Goal: Task Accomplishment & Management: Manage account settings

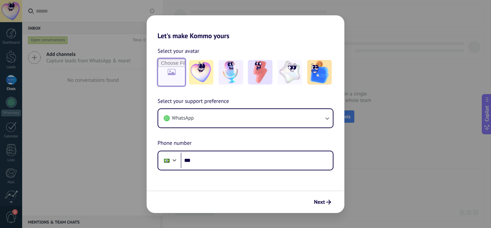
click at [181, 73] on input "file" at bounding box center [171, 72] width 27 height 27
click at [172, 73] on input "file" at bounding box center [171, 72] width 27 height 27
type input "**********"
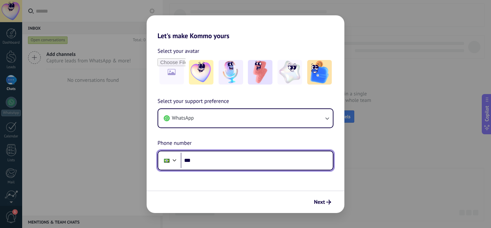
click at [211, 163] on input "***" at bounding box center [257, 161] width 152 height 16
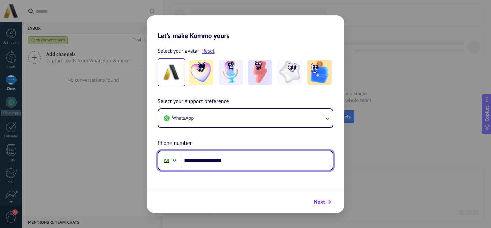
type input "**********"
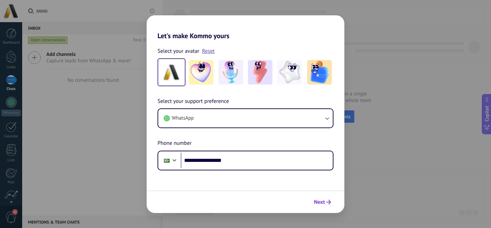
click at [325, 200] on span "Next" at bounding box center [322, 202] width 17 height 5
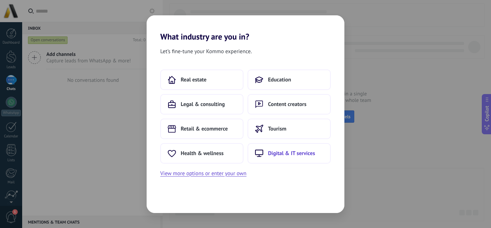
click at [297, 158] on button "Digital & IT services" at bounding box center [288, 153] width 83 height 20
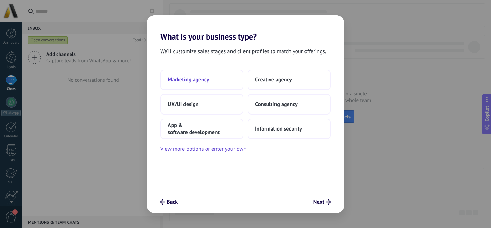
click at [198, 76] on span "Marketing agency" at bounding box center [188, 79] width 41 height 7
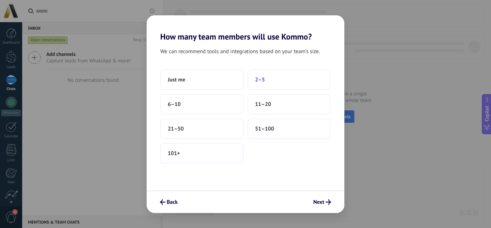
click at [270, 80] on button "2–5" at bounding box center [288, 80] width 83 height 20
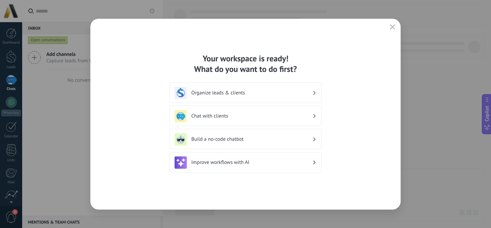
click at [273, 94] on h3 "Organize leads & clients" at bounding box center [251, 93] width 121 height 6
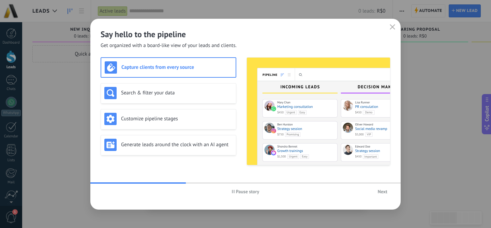
click at [384, 195] on button "Next" at bounding box center [383, 191] width 16 height 10
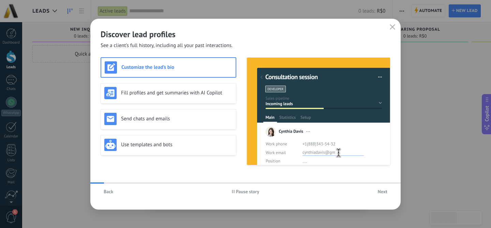
click at [384, 195] on button "Next" at bounding box center [383, 191] width 16 height 10
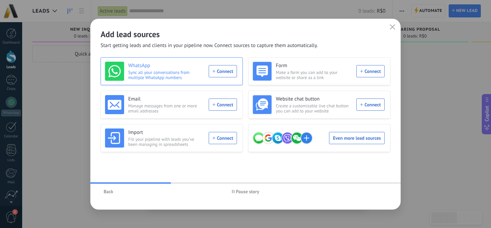
click at [215, 75] on div "WhatsApp Sync all your conversations from multiple WhatsApp numbers Connect" at bounding box center [171, 71] width 132 height 19
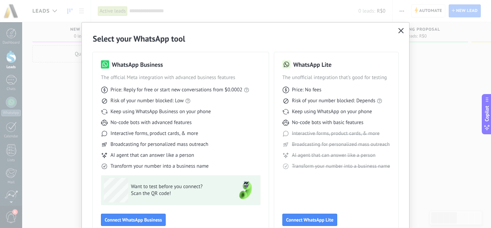
click at [401, 29] on icon "button" at bounding box center [400, 30] width 5 height 5
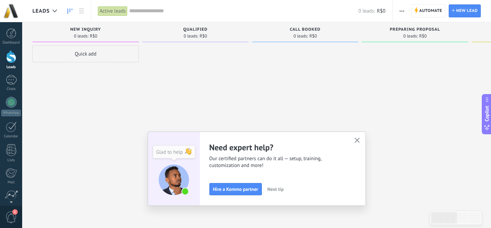
scroll to position [56, 0]
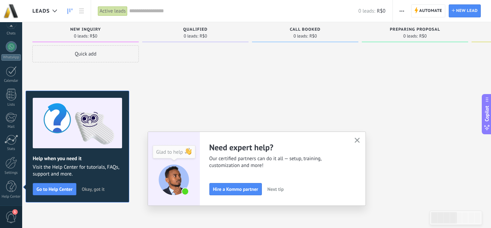
click at [357, 141] on icon "button" at bounding box center [356, 140] width 5 height 5
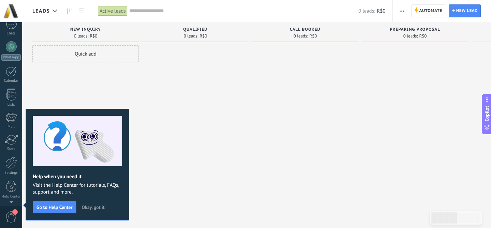
scroll to position [0, 0]
click at [197, 75] on div at bounding box center [195, 114] width 106 height 139
click at [8, 105] on div at bounding box center [11, 102] width 11 height 11
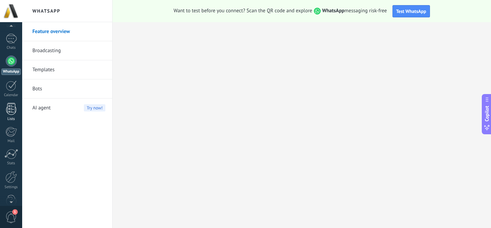
scroll to position [56, 0]
click at [13, 159] on div at bounding box center [11, 163] width 12 height 12
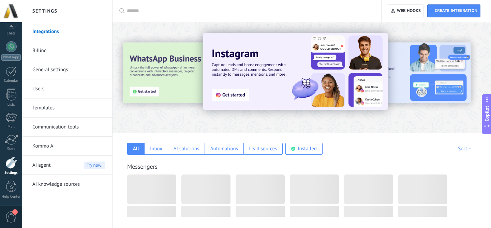
click at [52, 50] on link "Billing" at bounding box center [68, 50] width 73 height 19
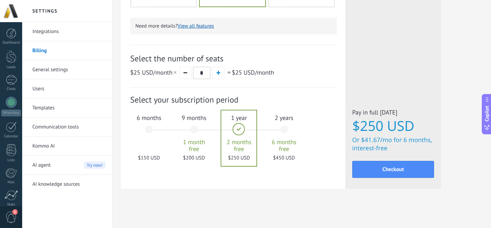
scroll to position [235, 0]
click at [48, 74] on link "General settings" at bounding box center [68, 69] width 73 height 19
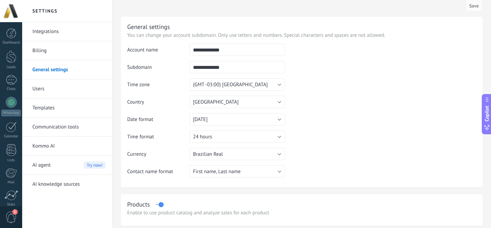
scroll to position [4, 0]
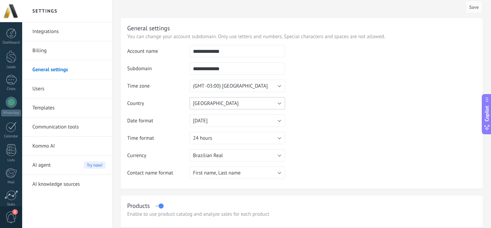
click at [248, 100] on button "Brazil" at bounding box center [237, 103] width 95 height 12
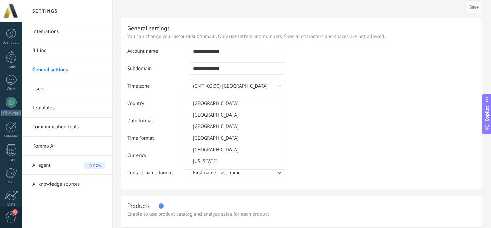
scroll to position [300, 0]
click at [310, 96] on td at bounding box center [380, 80] width 191 height 70
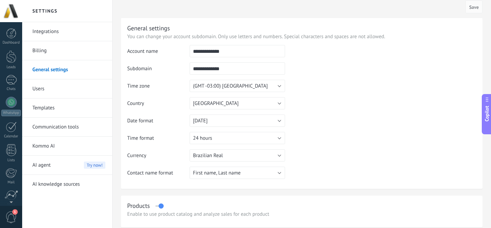
click at [17, 18] on div at bounding box center [11, 11] width 22 height 22
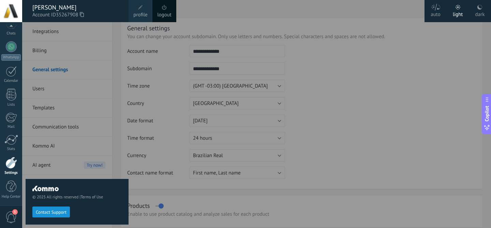
drag, startPoint x: 152, startPoint y: 8, endPoint x: 142, endPoint y: 9, distance: 10.6
click at [128, 9] on div "Henrique Ramirez Junior Account ID 35267908 profile logout" at bounding box center [64, 11] width 128 height 22
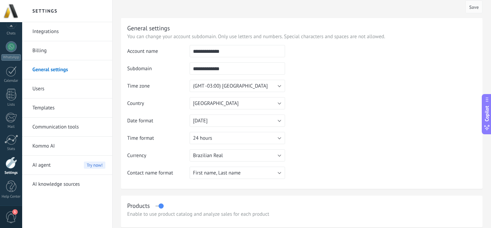
click at [7, 16] on div at bounding box center [11, 11] width 22 height 22
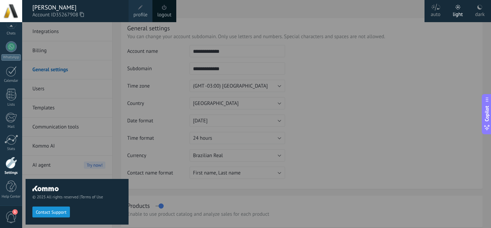
click at [134, 7] on link "profile" at bounding box center [140, 11] width 24 height 22
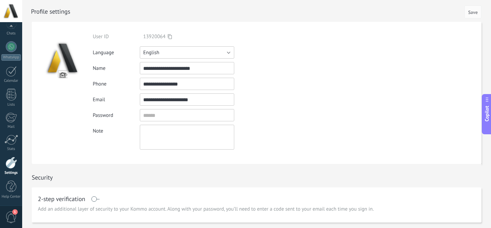
click at [184, 54] on button "English" at bounding box center [187, 52] width 94 height 12
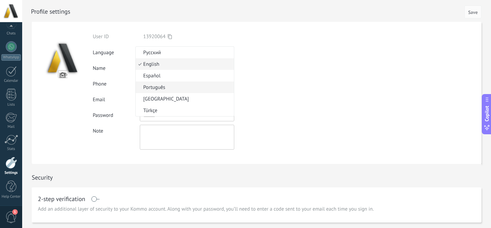
click at [160, 89] on span "Português" at bounding box center [184, 87] width 96 height 6
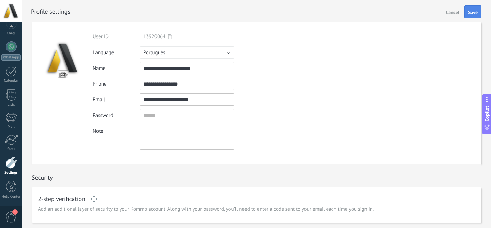
click at [478, 8] on button "Save" at bounding box center [472, 11] width 17 height 13
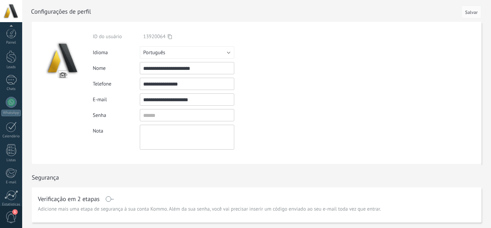
scroll to position [56, 0]
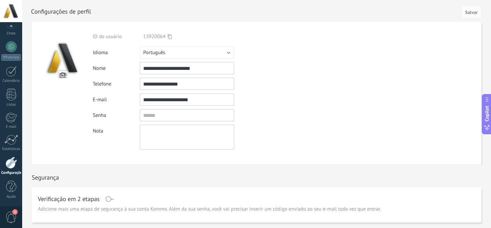
click at [10, 161] on div at bounding box center [11, 163] width 12 height 12
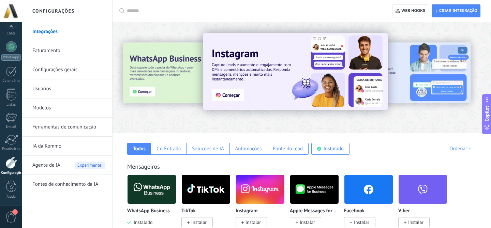
click at [61, 33] on link "Integrações" at bounding box center [68, 31] width 73 height 19
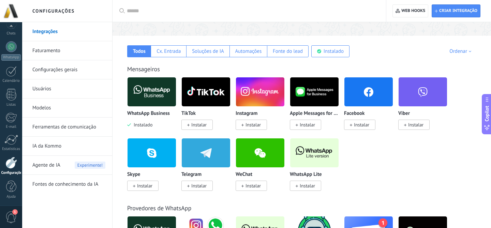
scroll to position [99, 0]
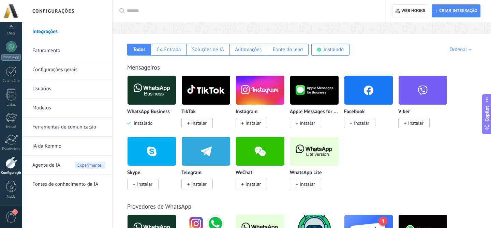
click at [310, 89] on img at bounding box center [314, 90] width 48 height 33
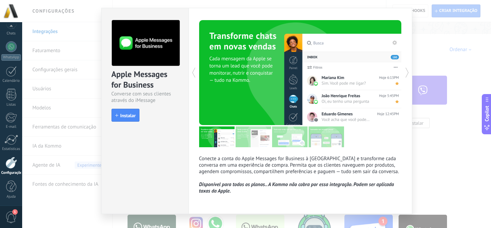
scroll to position [12, 0]
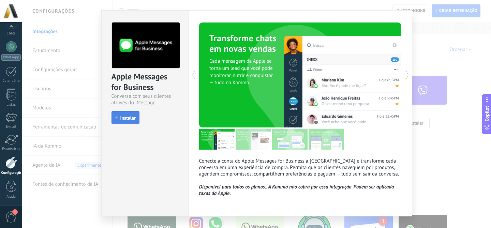
click at [127, 117] on span "Instalar" at bounding box center [127, 118] width 15 height 5
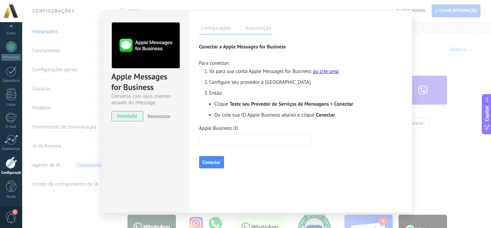
click at [255, 30] on label "Autorização" at bounding box center [258, 29] width 29 height 10
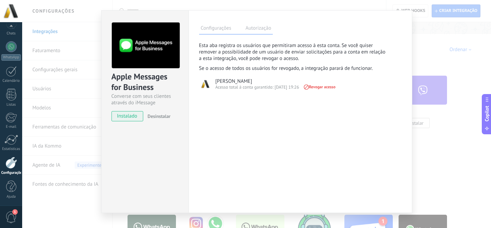
click at [214, 32] on label "Configurações" at bounding box center [216, 29] width 34 height 10
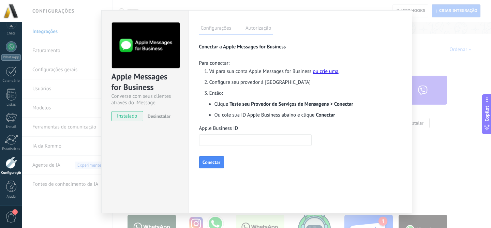
click at [254, 30] on label "Autorização" at bounding box center [258, 29] width 29 height 10
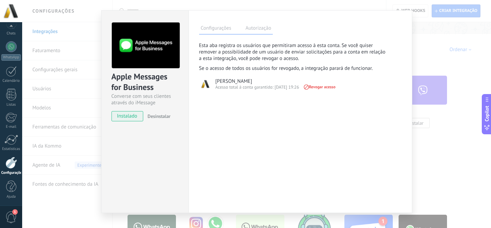
click at [217, 30] on label "Configurações" at bounding box center [216, 29] width 34 height 10
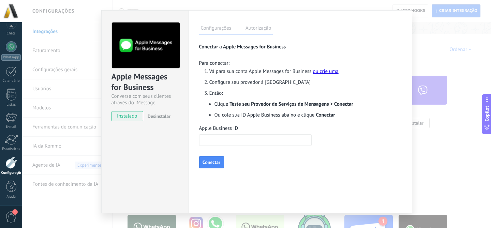
click at [318, 73] on link "ou crie uma" at bounding box center [326, 71] width 26 height 6
click at [159, 115] on span "Desinstalar" at bounding box center [159, 116] width 23 height 6
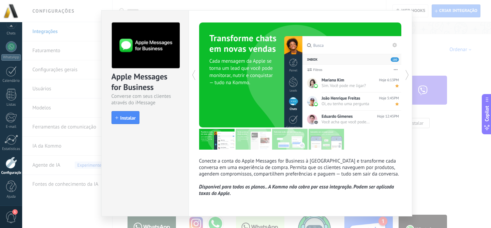
click at [424, 37] on div "Apple Messages for Business Converse com seus clientes através do iMessage inst…" at bounding box center [256, 114] width 469 height 228
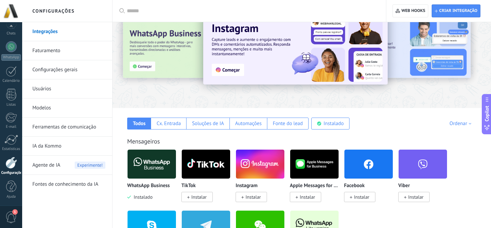
scroll to position [27, 0]
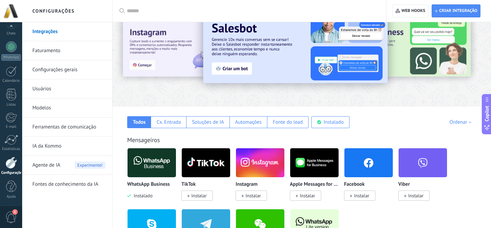
click at [157, 174] on img at bounding box center [151, 162] width 48 height 33
click at [157, 157] on img at bounding box center [151, 162] width 48 height 33
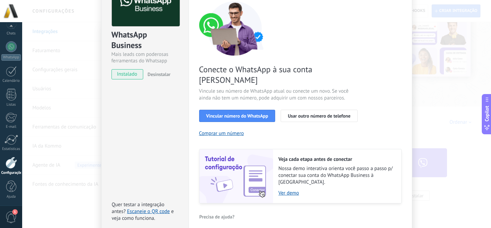
scroll to position [70, 0]
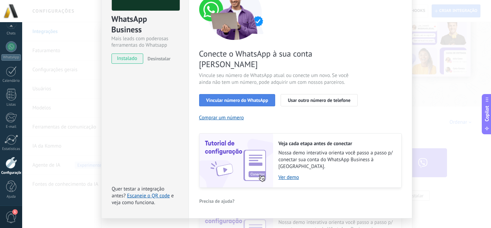
click at [246, 98] on span "Vincular número do WhatsApp" at bounding box center [237, 100] width 62 height 5
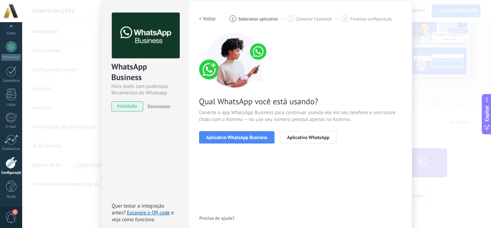
scroll to position [18, 0]
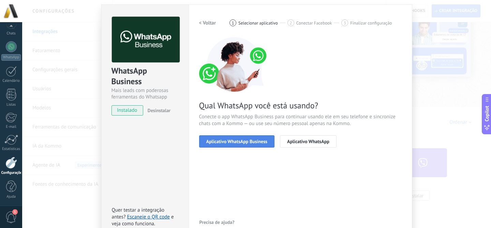
click at [251, 139] on span "Aplicativo WhatsApp Business" at bounding box center [236, 141] width 61 height 5
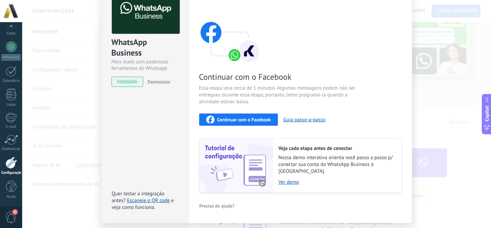
scroll to position [47, 0]
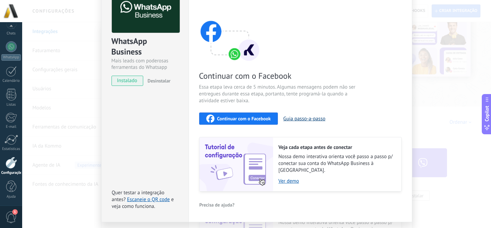
click at [318, 118] on button "Guia passo-a-passo" at bounding box center [304, 119] width 42 height 6
click at [104, 52] on div "WhatsApp Business Mais leads com poderosas ferramentas do Whatsapp instalado De…" at bounding box center [145, 33] width 87 height 116
click at [86, 58] on div "WhatsApp Business Mais leads com poderosas ferramentas do Whatsapp instalado De…" at bounding box center [256, 114] width 469 height 228
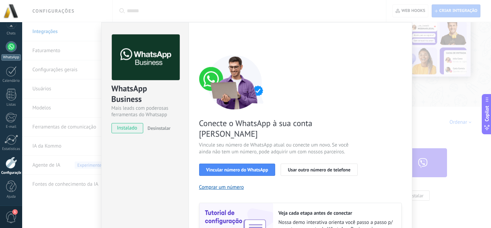
click at [13, 48] on div at bounding box center [11, 46] width 11 height 11
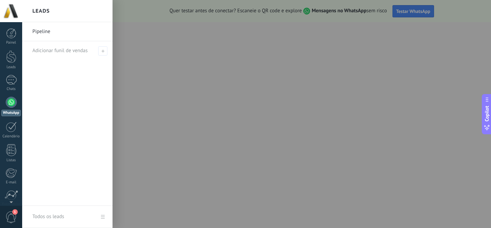
click at [50, 32] on link "Pipeline" at bounding box center [68, 31] width 73 height 19
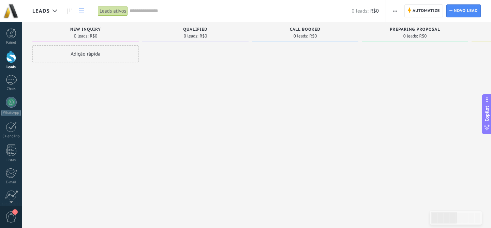
click at [82, 8] on link at bounding box center [82, 10] width 12 height 13
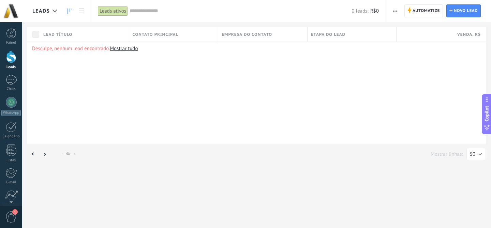
click at [71, 12] on icon at bounding box center [69, 11] width 5 height 5
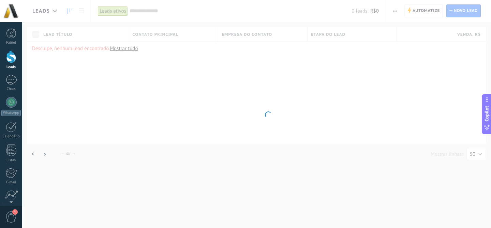
click at [55, 11] on body ".abccls-1,.abccls-2{fill-rule:evenodd}.abccls-2{fill:#fff} .abfcls-1{fill:none}…" at bounding box center [245, 114] width 491 height 228
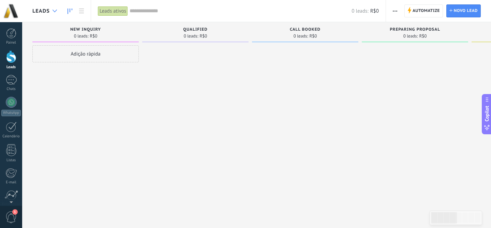
click at [56, 11] on icon at bounding box center [54, 11] width 4 height 3
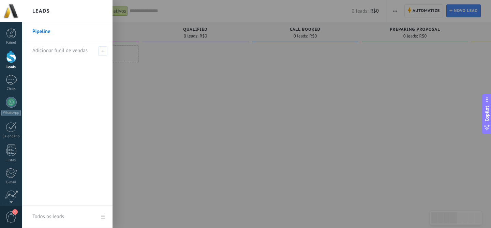
click at [147, 87] on div at bounding box center [267, 114] width 491 height 228
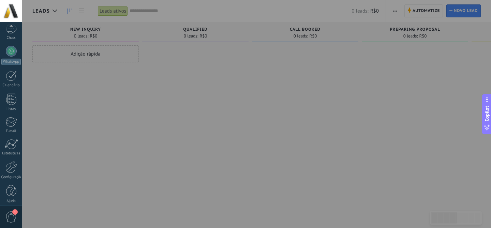
scroll to position [56, 0]
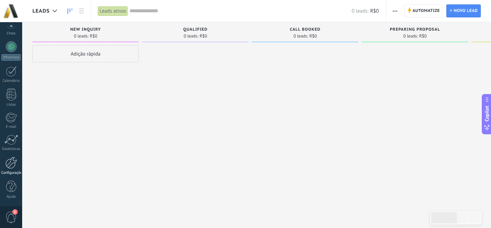
click at [10, 167] on div at bounding box center [11, 163] width 12 height 12
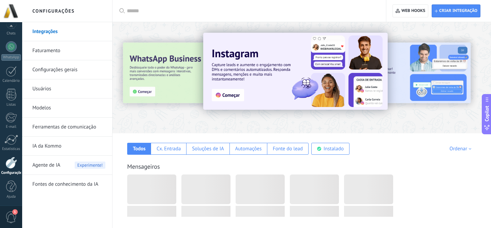
click at [50, 34] on link "Integrações" at bounding box center [68, 31] width 73 height 19
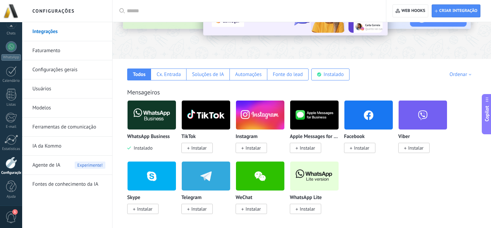
scroll to position [86, 0]
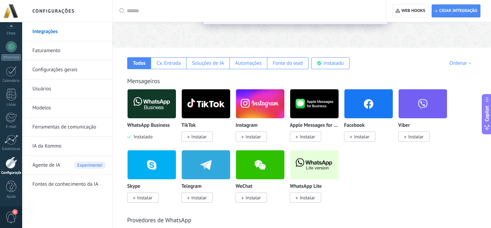
click at [148, 138] on span "Instalado" at bounding box center [141, 137] width 21 height 6
click at [156, 110] on img at bounding box center [151, 103] width 48 height 33
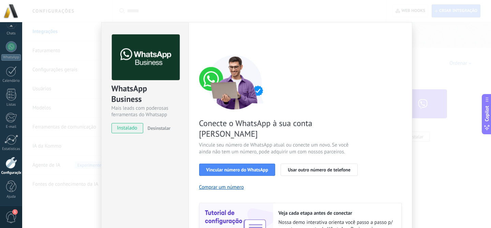
click at [163, 128] on span "Desinstalar" at bounding box center [159, 128] width 23 height 6
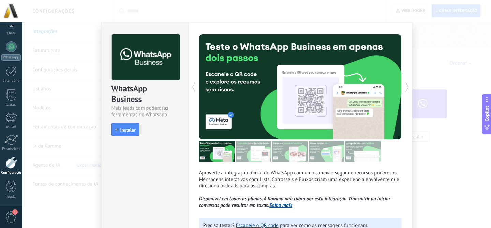
click at [83, 51] on div "WhatsApp Business Mais leads com poderosas ferramentas do Whatsapp install Inst…" at bounding box center [256, 114] width 469 height 228
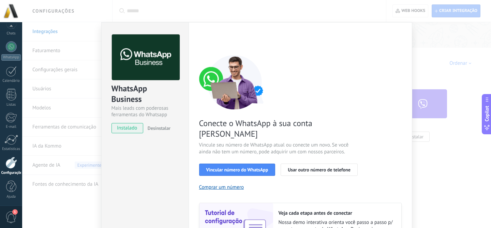
click at [83, 51] on div "WhatsApp Business Mais leads com poderosas ferramentas do Whatsapp instalado De…" at bounding box center [256, 114] width 469 height 228
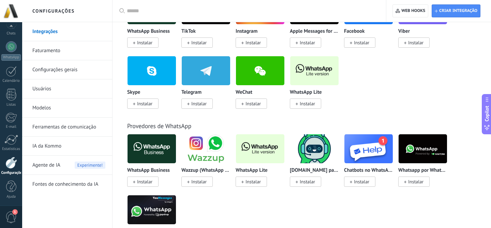
scroll to position [180, 0]
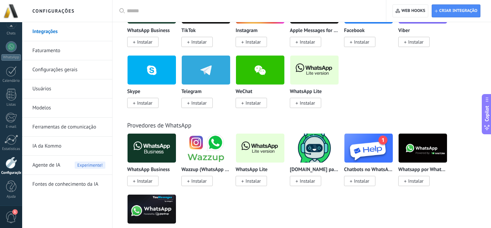
click at [267, 149] on img at bounding box center [260, 148] width 48 height 33
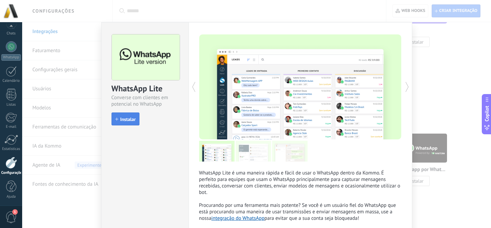
click at [133, 119] on span "Instalar" at bounding box center [127, 119] width 15 height 5
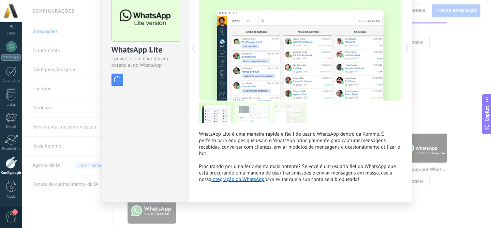
scroll to position [0, 0]
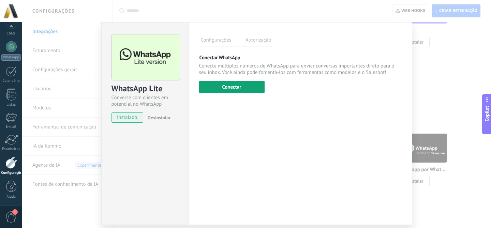
click at [245, 84] on button "Conectar" at bounding box center [231, 87] width 65 height 12
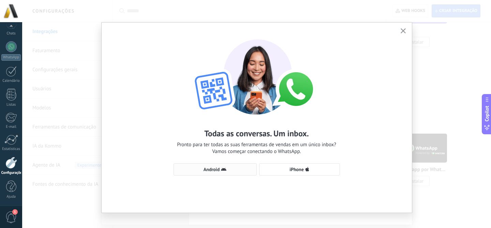
click at [235, 173] on button "Android" at bounding box center [214, 169] width 83 height 12
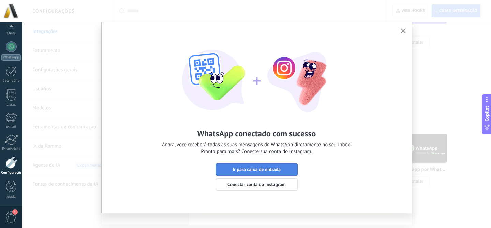
click at [270, 168] on span "Ir para caixa de entrada" at bounding box center [256, 169] width 48 height 5
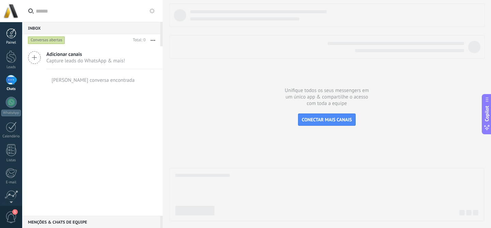
click at [15, 33] on div at bounding box center [11, 33] width 10 height 10
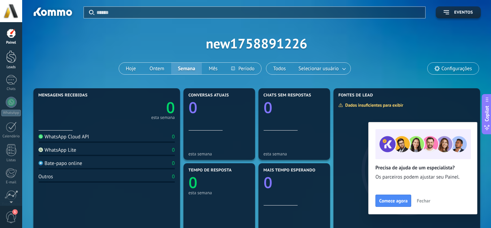
click at [10, 61] on div at bounding box center [11, 56] width 10 height 13
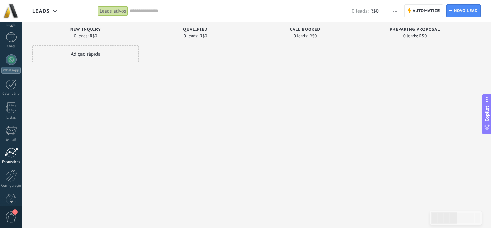
scroll to position [56, 0]
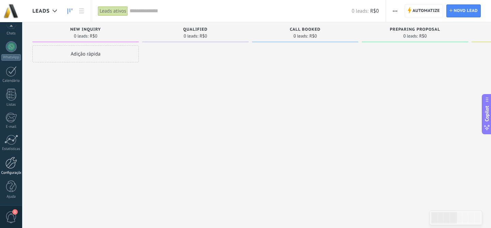
click at [12, 159] on div at bounding box center [11, 163] width 12 height 12
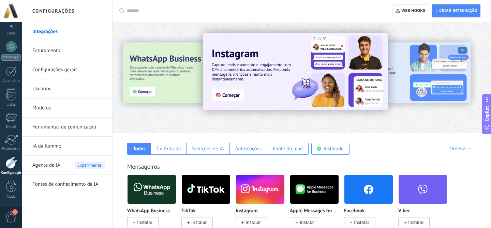
click at [55, 32] on link "Integrações" at bounding box center [68, 31] width 73 height 19
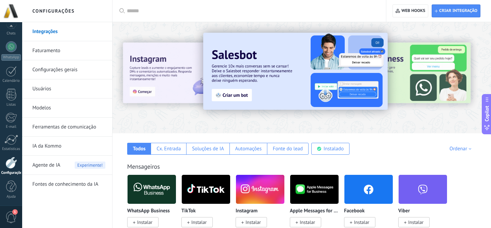
click at [50, 34] on link "Integrações" at bounding box center [68, 31] width 73 height 19
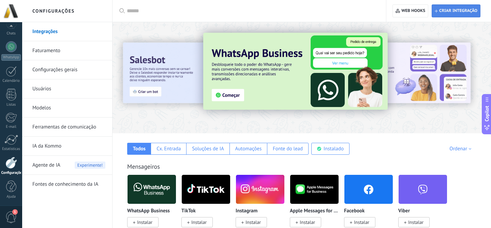
click at [459, 11] on span "Criar integração" at bounding box center [458, 10] width 38 height 5
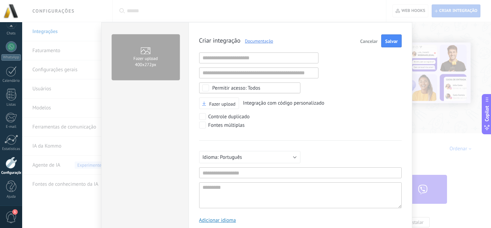
scroll to position [6, 0]
click at [240, 61] on input "text" at bounding box center [258, 57] width 119 height 11
click at [363, 42] on span "Cancelar" at bounding box center [368, 41] width 17 height 5
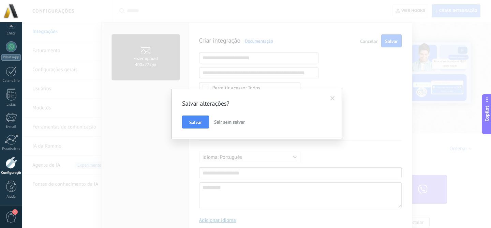
click at [227, 121] on span "Sair sem salvar" at bounding box center [229, 122] width 31 height 6
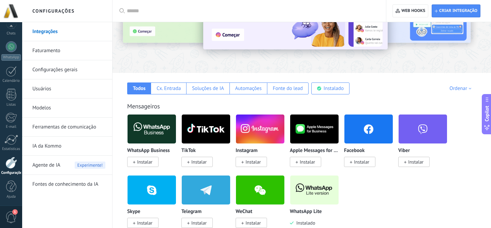
scroll to position [64, 0]
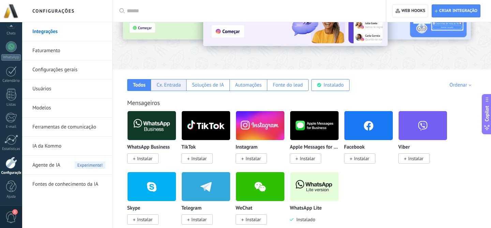
click at [164, 88] on div "Cx. Entrada" at bounding box center [168, 85] width 24 height 6
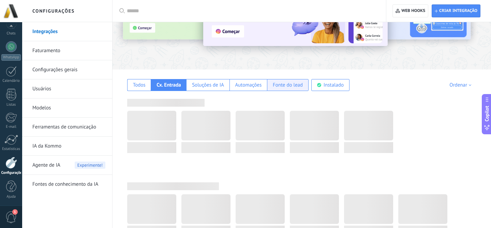
click at [279, 82] on div "Fonte do lead" at bounding box center [288, 85] width 30 height 6
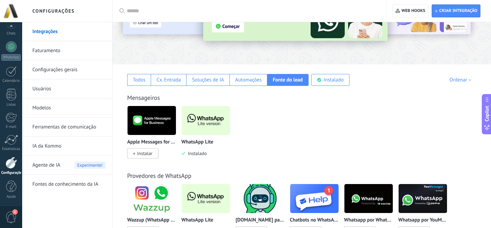
scroll to position [0, 0]
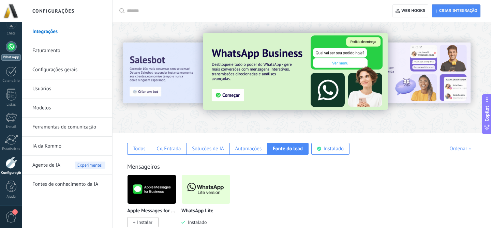
click at [12, 51] on div at bounding box center [11, 46] width 11 height 11
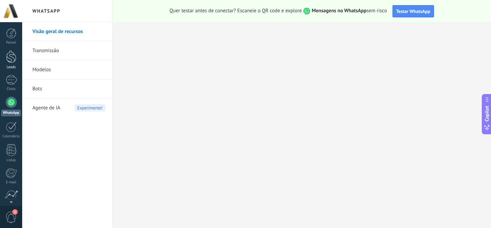
click at [14, 56] on div at bounding box center [11, 56] width 10 height 13
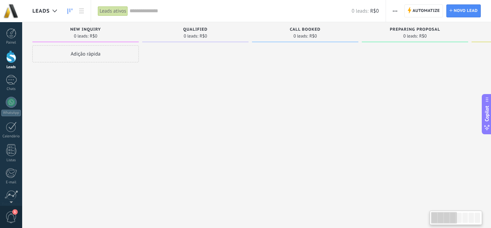
click at [148, 57] on div at bounding box center [195, 114] width 106 height 139
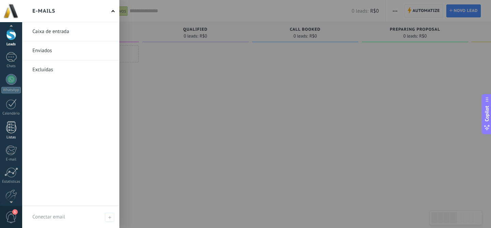
click at [13, 147] on div at bounding box center [10, 150] width 11 height 10
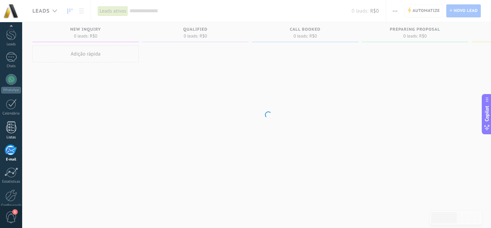
scroll to position [56, 0]
